Goal: Task Accomplishment & Management: Manage account settings

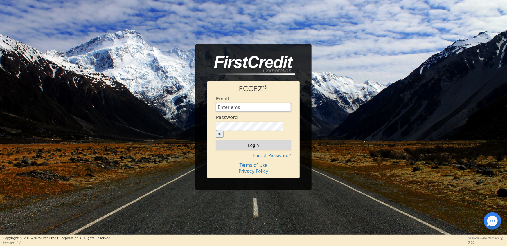
type input "[EMAIL_ADDRESS][DOMAIN_NAME]"
click at [241, 143] on button "Login" at bounding box center [253, 146] width 75 height 10
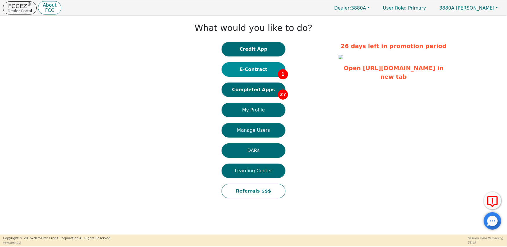
click at [275, 71] on button "E-Contract 1" at bounding box center [253, 69] width 64 height 15
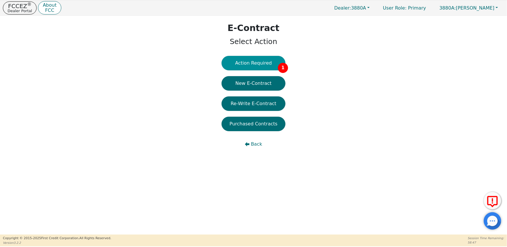
click at [256, 67] on button "Action Required 1" at bounding box center [253, 63] width 64 height 15
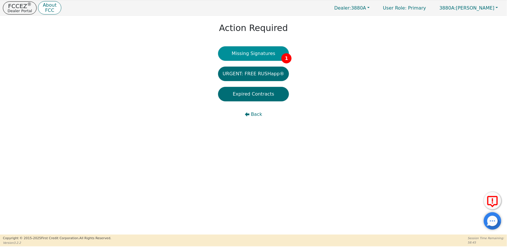
click at [255, 57] on button "Missing Signatures 1" at bounding box center [253, 53] width 71 height 15
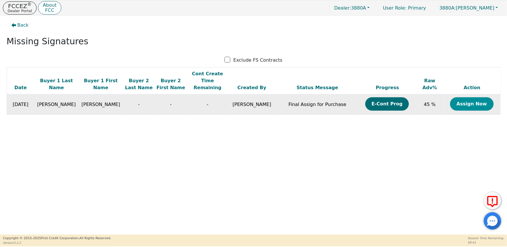
click at [461, 98] on button "Assign Now" at bounding box center [472, 103] width 44 height 13
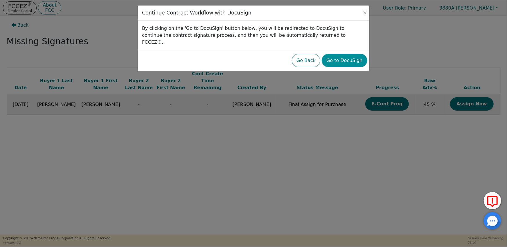
click at [343, 55] on button "Go to DocuSign" at bounding box center [343, 60] width 45 height 13
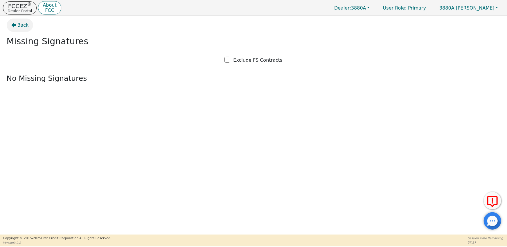
click at [22, 27] on span "Back" at bounding box center [22, 25] width 11 height 7
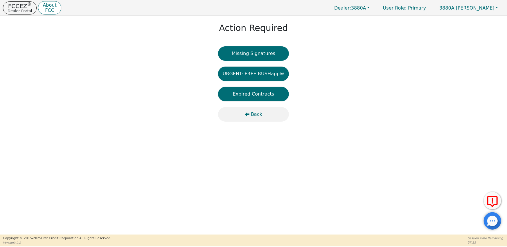
drag, startPoint x: 257, startPoint y: 115, endPoint x: 257, endPoint y: 121, distance: 6.4
click at [257, 115] on span "Back" at bounding box center [256, 114] width 11 height 7
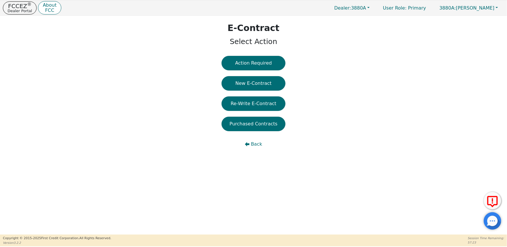
click at [257, 143] on span "Back" at bounding box center [256, 144] width 11 height 7
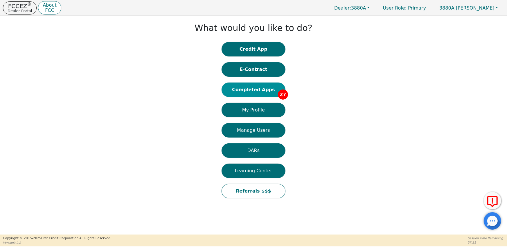
click at [258, 90] on button "Completed Apps 27" at bounding box center [253, 90] width 64 height 15
